Goal: Entertainment & Leisure: Browse casually

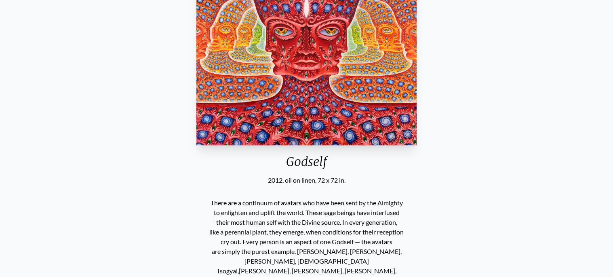
scroll to position [153, 0]
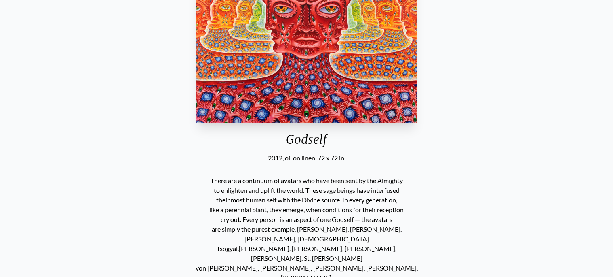
scroll to position [175, 0]
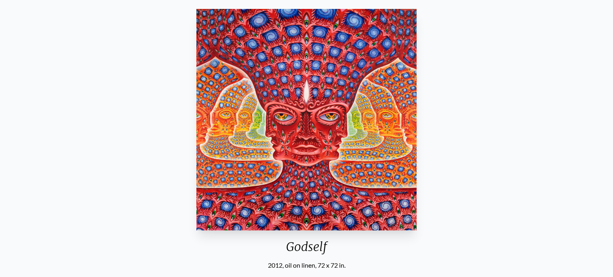
scroll to position [0, 0]
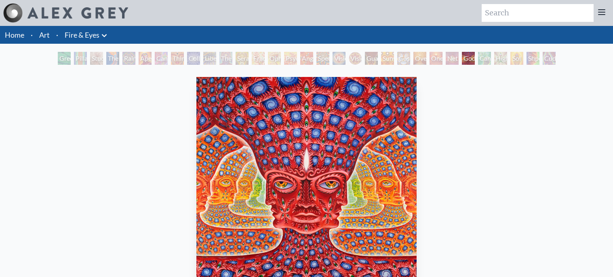
click at [59, 59] on div "Green Hand" at bounding box center [64, 58] width 13 height 13
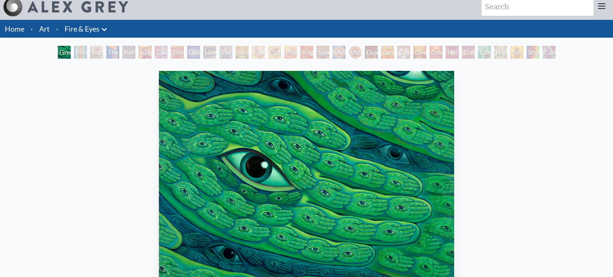
scroll to position [6, 0]
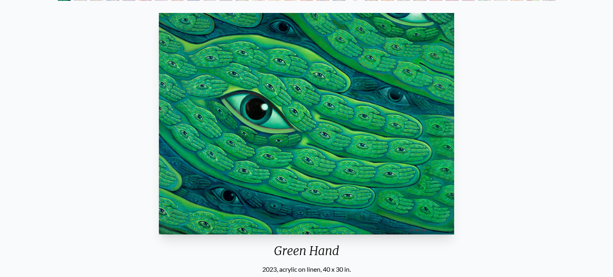
scroll to position [63, 0]
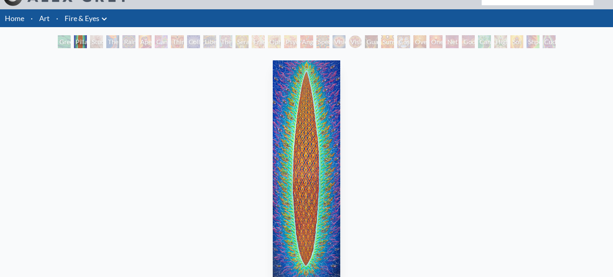
scroll to position [15, 0]
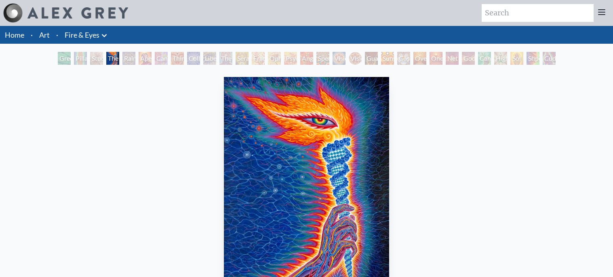
click at [49, 33] on link "Art" at bounding box center [44, 34] width 11 height 11
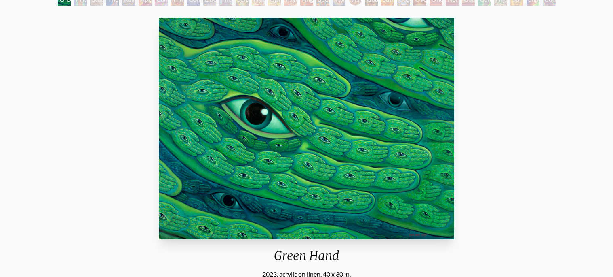
scroll to position [220, 0]
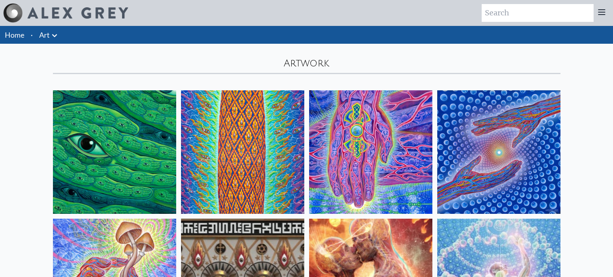
scroll to position [43, 0]
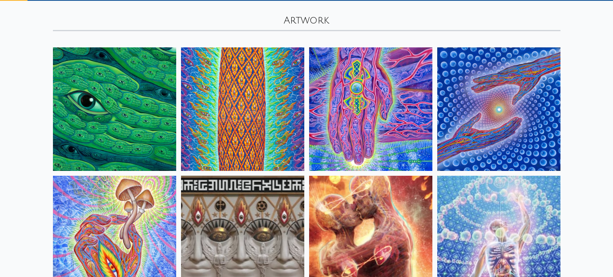
click at [454, 131] on img at bounding box center [498, 108] width 123 height 123
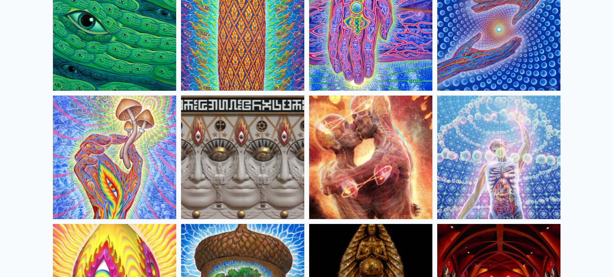
scroll to position [120, 0]
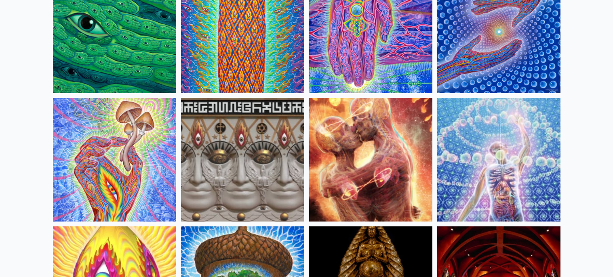
click at [317, 166] on img at bounding box center [370, 159] width 123 height 123
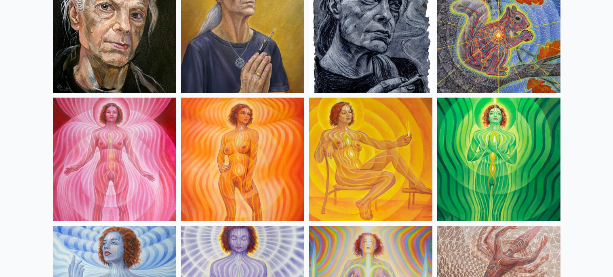
scroll to position [506, 0]
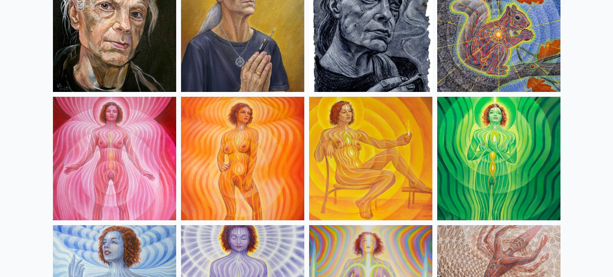
click at [88, 145] on img at bounding box center [114, 158] width 123 height 123
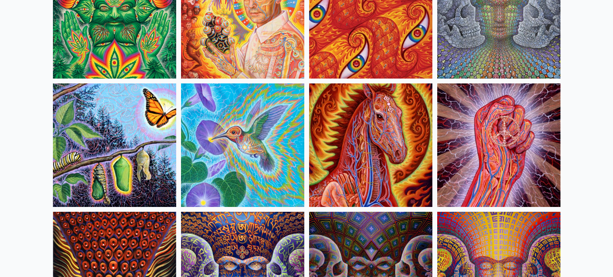
scroll to position [3981, 0]
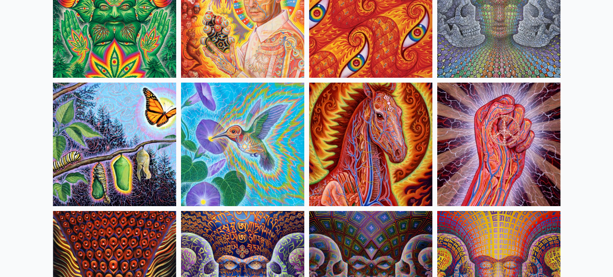
click at [97, 154] on img at bounding box center [114, 143] width 123 height 123
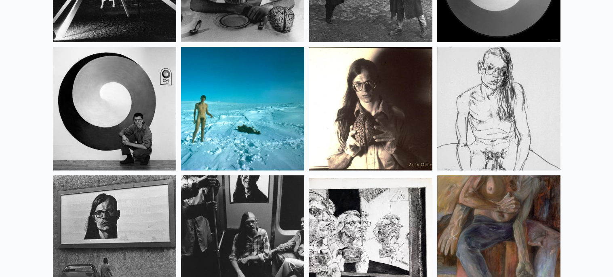
scroll to position [10425, 0]
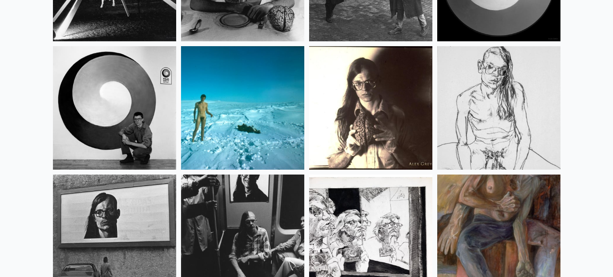
click at [247, 157] on img at bounding box center [242, 107] width 123 height 123
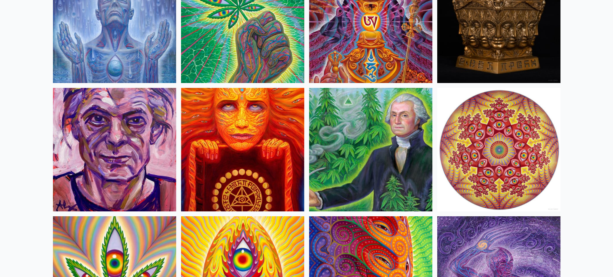
scroll to position [0, 0]
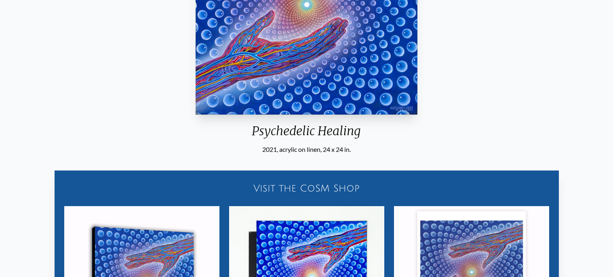
scroll to position [400, 0]
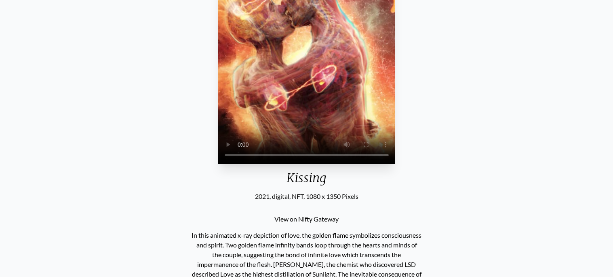
scroll to position [135, 0]
click at [320, 20] on video "Your browser does not support the video tag." at bounding box center [306, 52] width 177 height 221
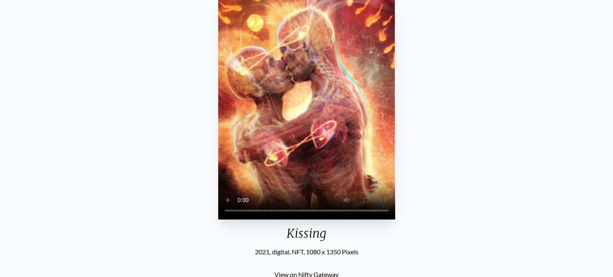
scroll to position [78, 0]
click at [276, 142] on video "Your browser does not support the video tag." at bounding box center [306, 108] width 177 height 221
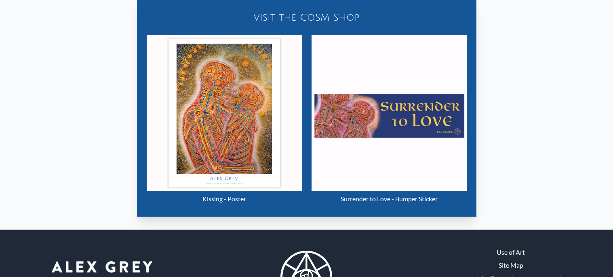
scroll to position [0, 0]
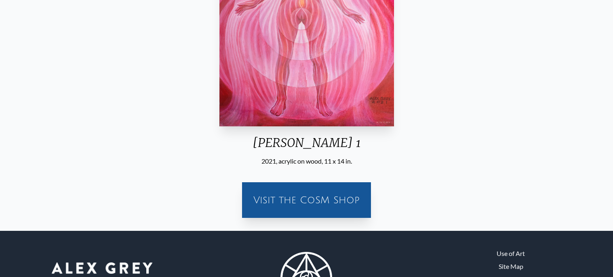
scroll to position [173, 0]
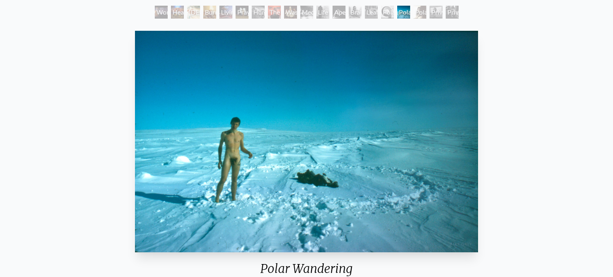
scroll to position [31, 0]
